Goal: Transaction & Acquisition: Subscribe to service/newsletter

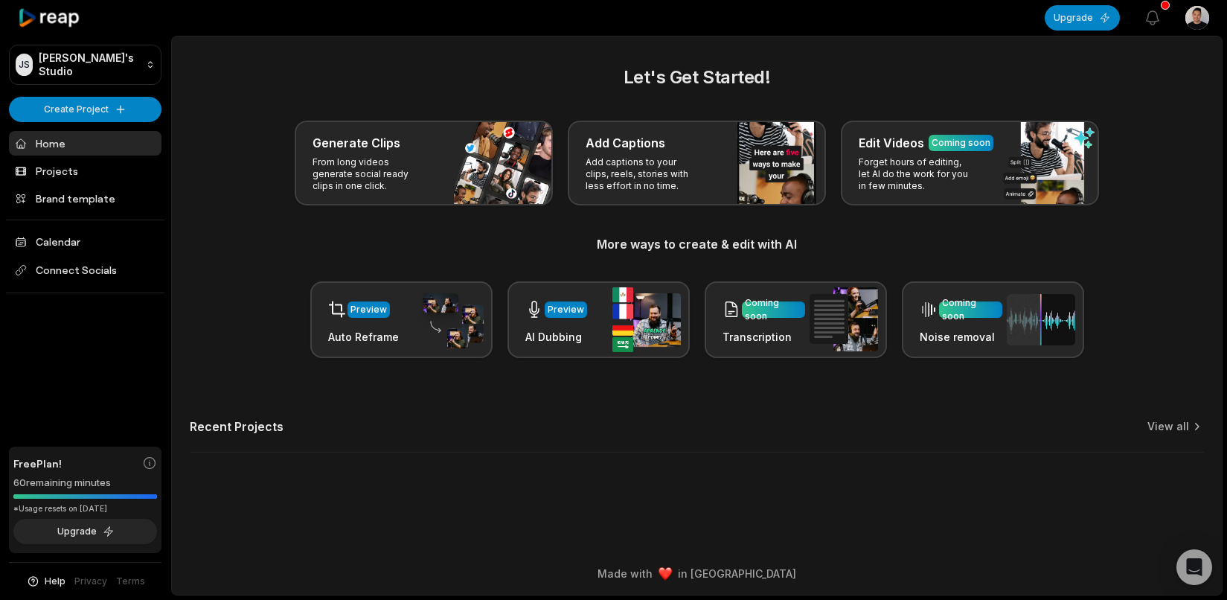
click at [48, 19] on icon at bounding box center [49, 18] width 63 height 20
click at [259, 129] on div "Generate Clips From long videos generate social ready clips in one click. Add C…" at bounding box center [697, 162] width 1014 height 85
